Goal: Use online tool/utility: Utilize a website feature to perform a specific function

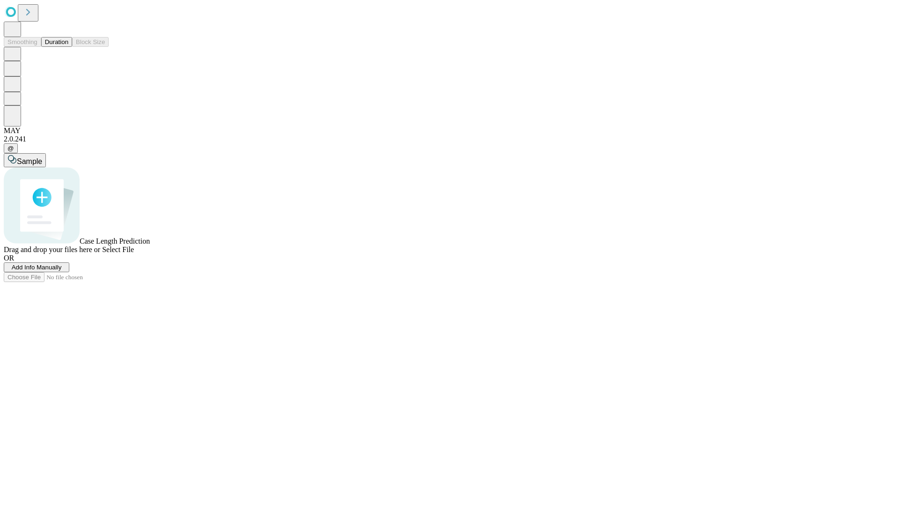
click at [68, 47] on button "Duration" at bounding box center [56, 42] width 31 height 10
click at [134, 253] on span "Select File" at bounding box center [118, 249] width 32 height 8
